Goal: Check status: Check status

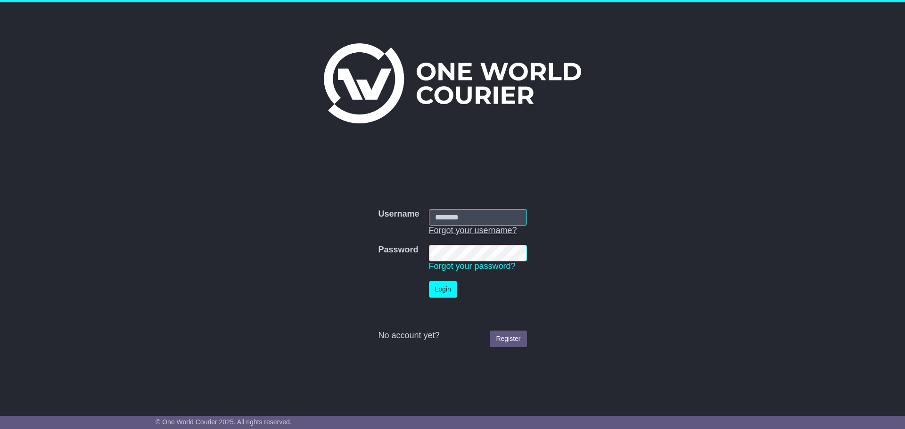
click at [459, 226] on link "Forgot your username?" at bounding box center [473, 230] width 88 height 9
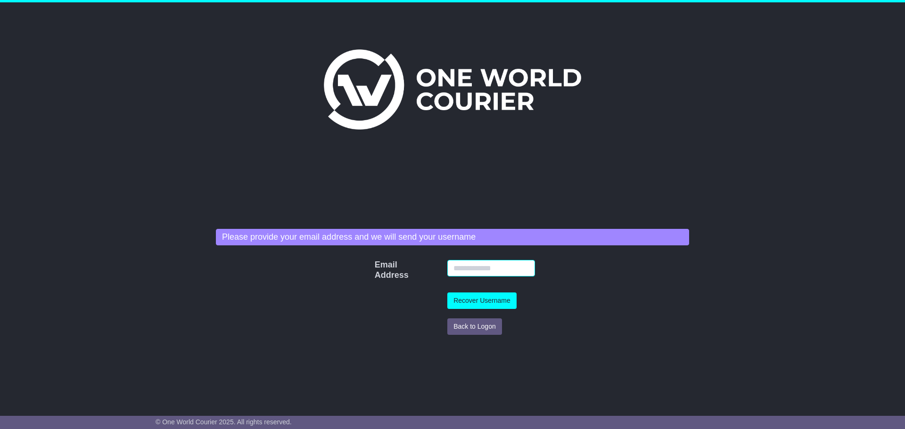
click at [469, 270] on input "Email Address" at bounding box center [491, 268] width 88 height 16
click at [703, 177] on div "Username Username Forgot your username? Password Password Forgot your password?…" at bounding box center [452, 201] width 905 height 399
click at [498, 298] on button "Recover Username" at bounding box center [481, 301] width 69 height 16
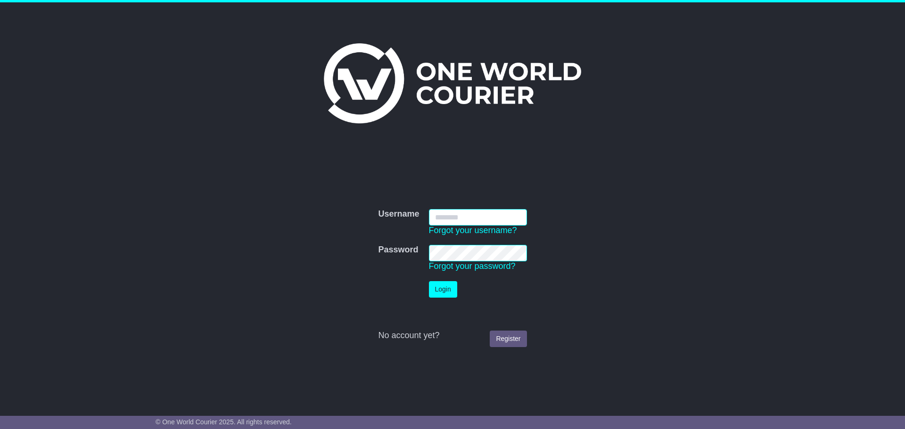
click at [441, 218] on input "Username" at bounding box center [478, 217] width 98 height 16
click at [478, 224] on input "Username" at bounding box center [478, 217] width 98 height 16
type input "********"
drag, startPoint x: 439, startPoint y: 292, endPoint x: 440, endPoint y: 299, distance: 7.1
click at [440, 299] on td "Login" at bounding box center [477, 290] width 107 height 26
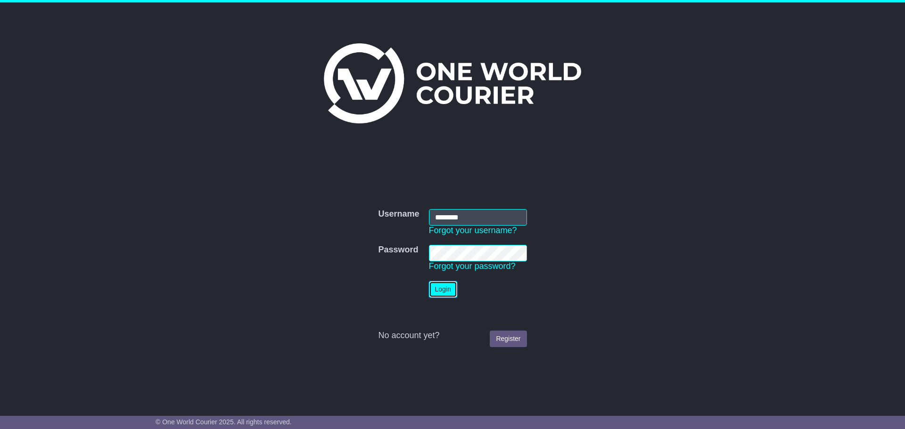
click at [439, 293] on button "Login" at bounding box center [443, 289] width 28 height 16
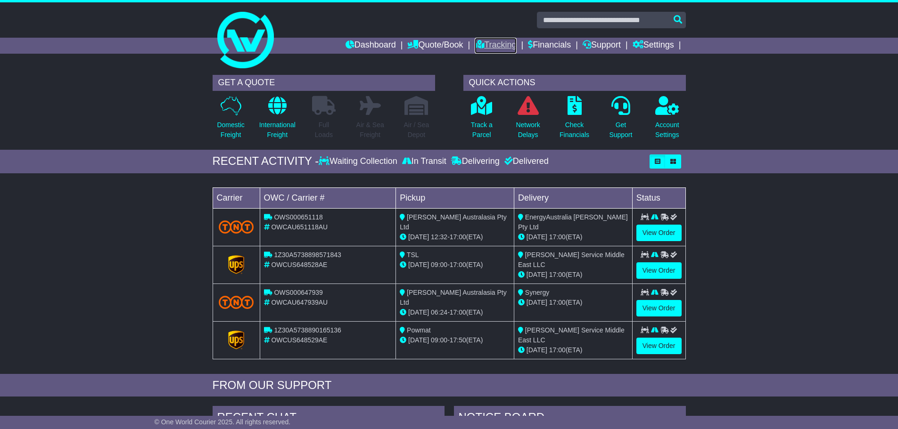
click at [507, 47] on link "Tracking" at bounding box center [494, 46] width 41 height 16
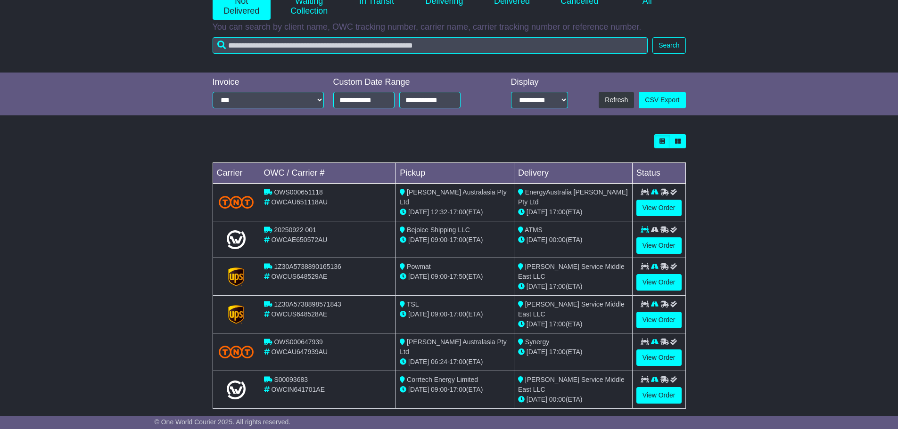
scroll to position [155, 0]
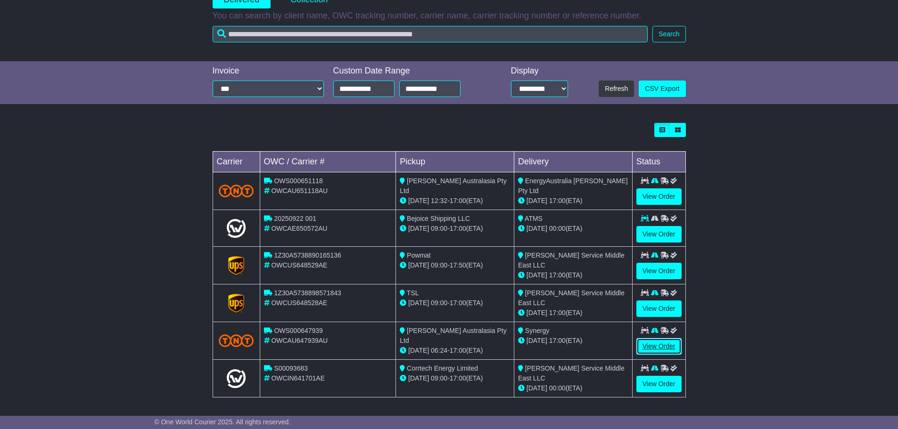
click at [664, 343] on link "View Order" at bounding box center [658, 346] width 45 height 16
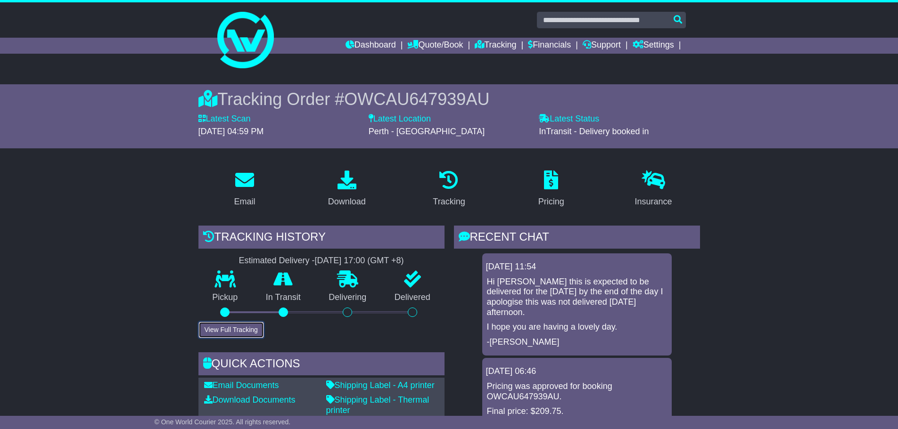
click at [250, 334] on button "View Full Tracking" at bounding box center [230, 330] width 65 height 16
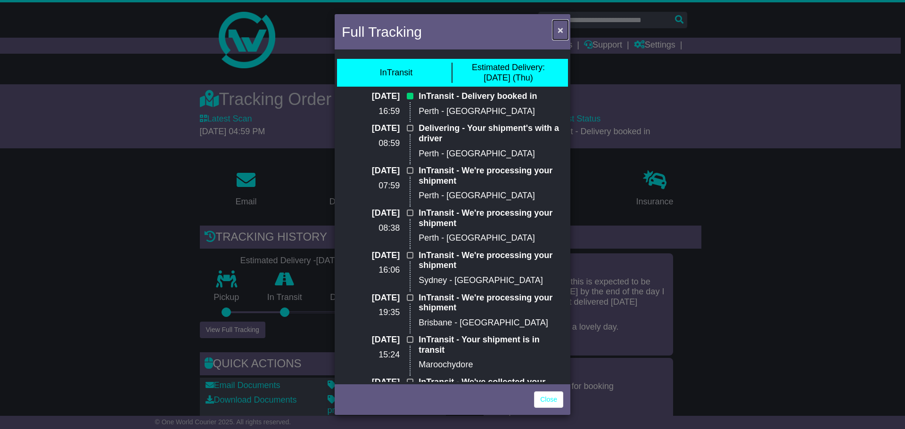
click at [563, 32] on span "×" at bounding box center [560, 30] width 6 height 11
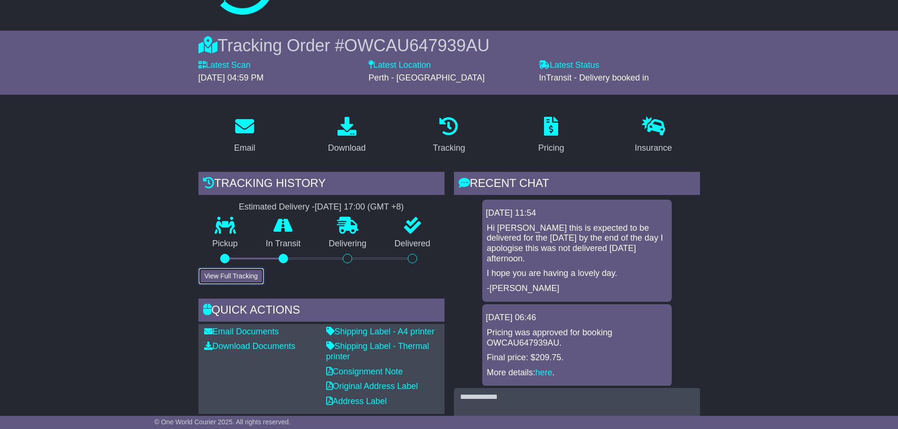
scroll to position [236, 0]
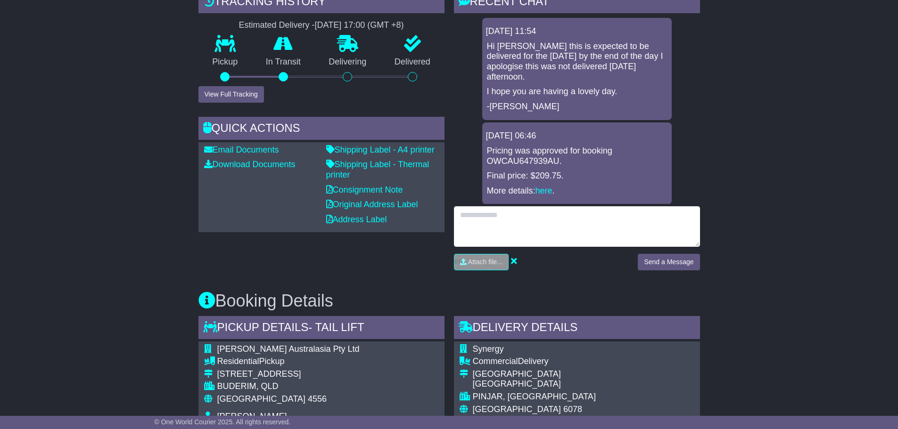
click at [582, 220] on textarea at bounding box center [577, 226] width 246 height 41
type textarea "**********"
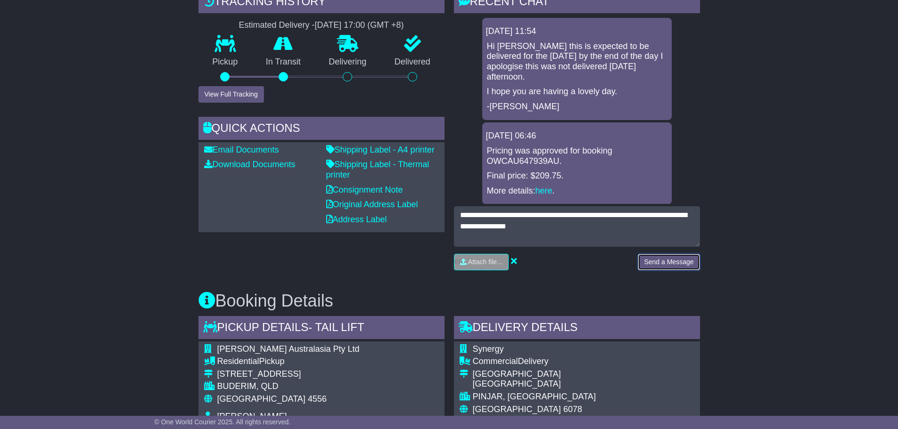
click at [686, 262] on button "Send a Message" at bounding box center [668, 262] width 62 height 16
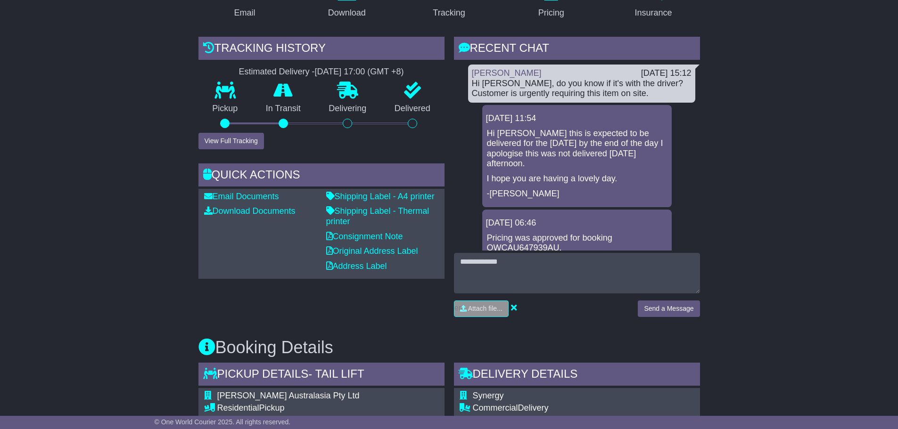
scroll to position [188, 0]
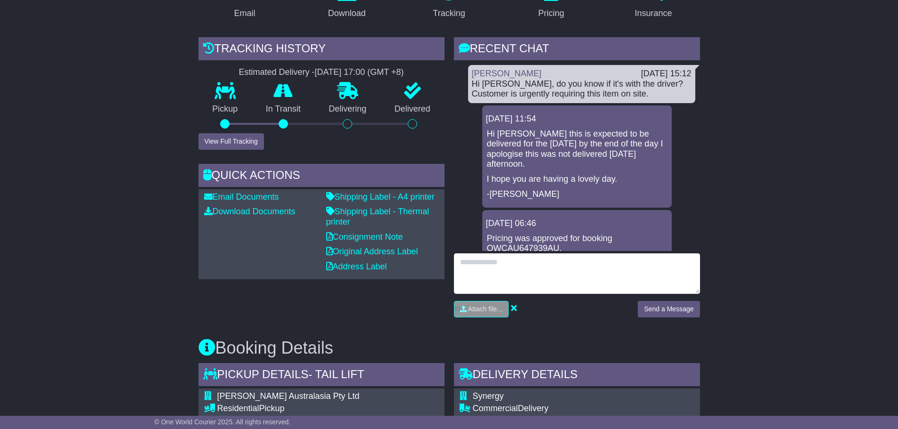
click at [613, 273] on textarea at bounding box center [577, 273] width 246 height 41
